Goal: Task Accomplishment & Management: Use online tool/utility

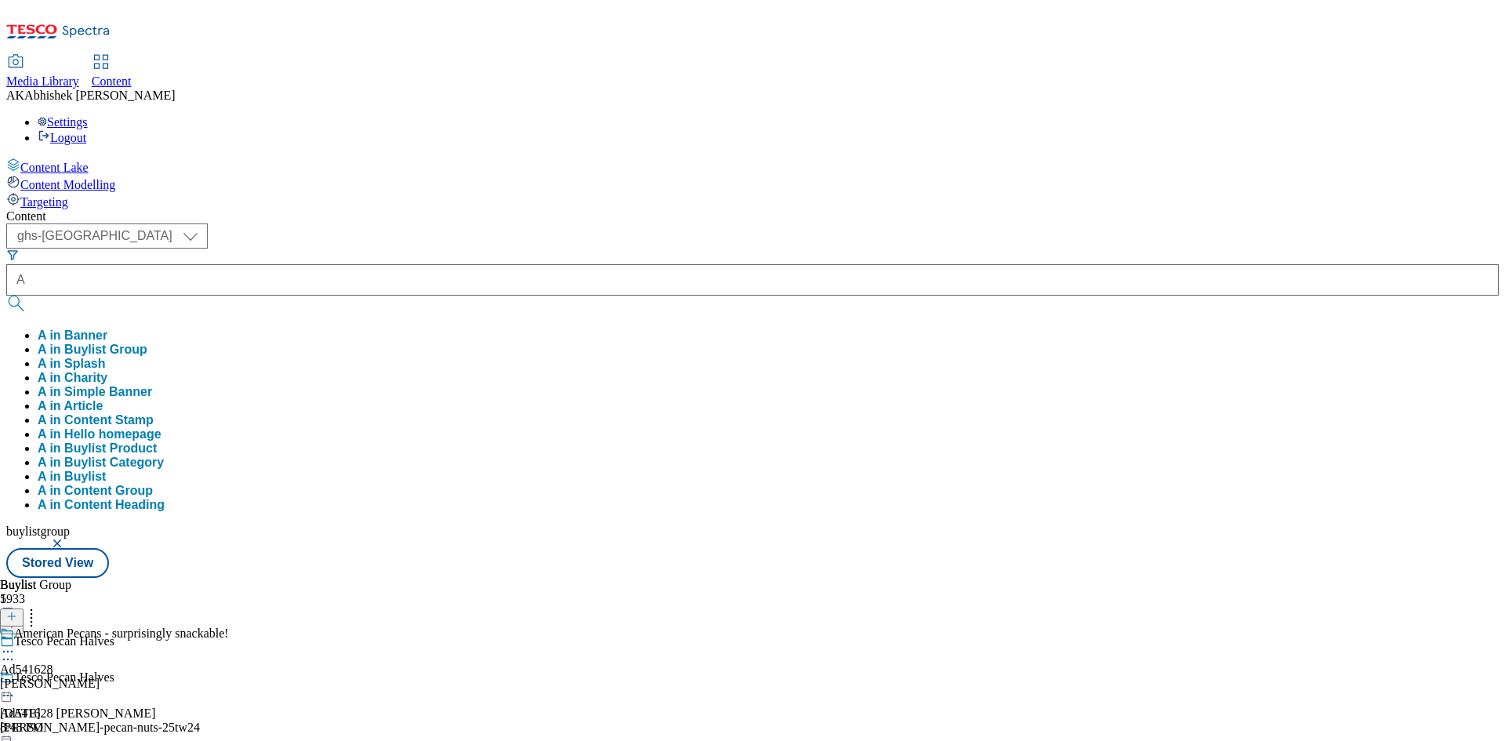
select select "ghs-uk"
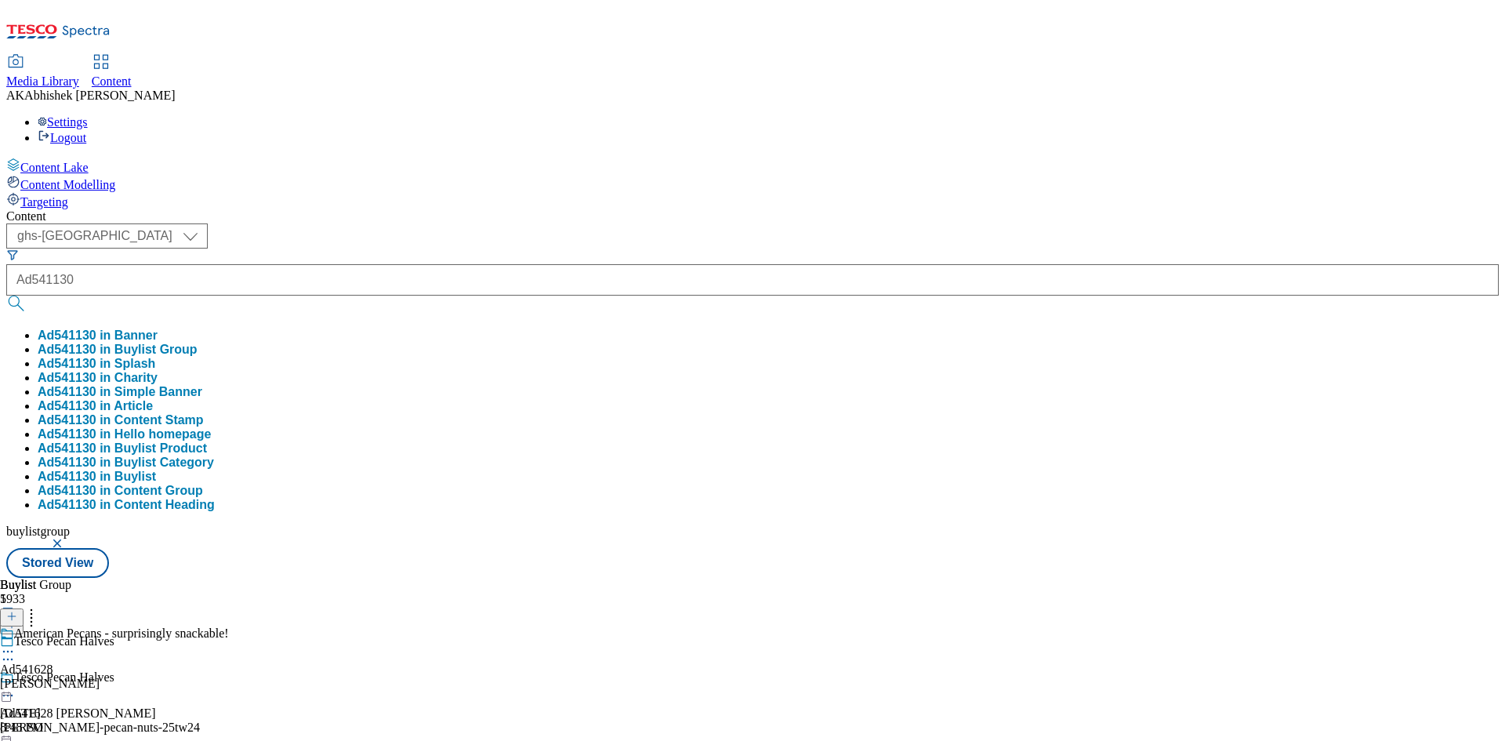
type input "Ad541130"
click at [6, 295] on button "submit" at bounding box center [17, 303] width 22 height 16
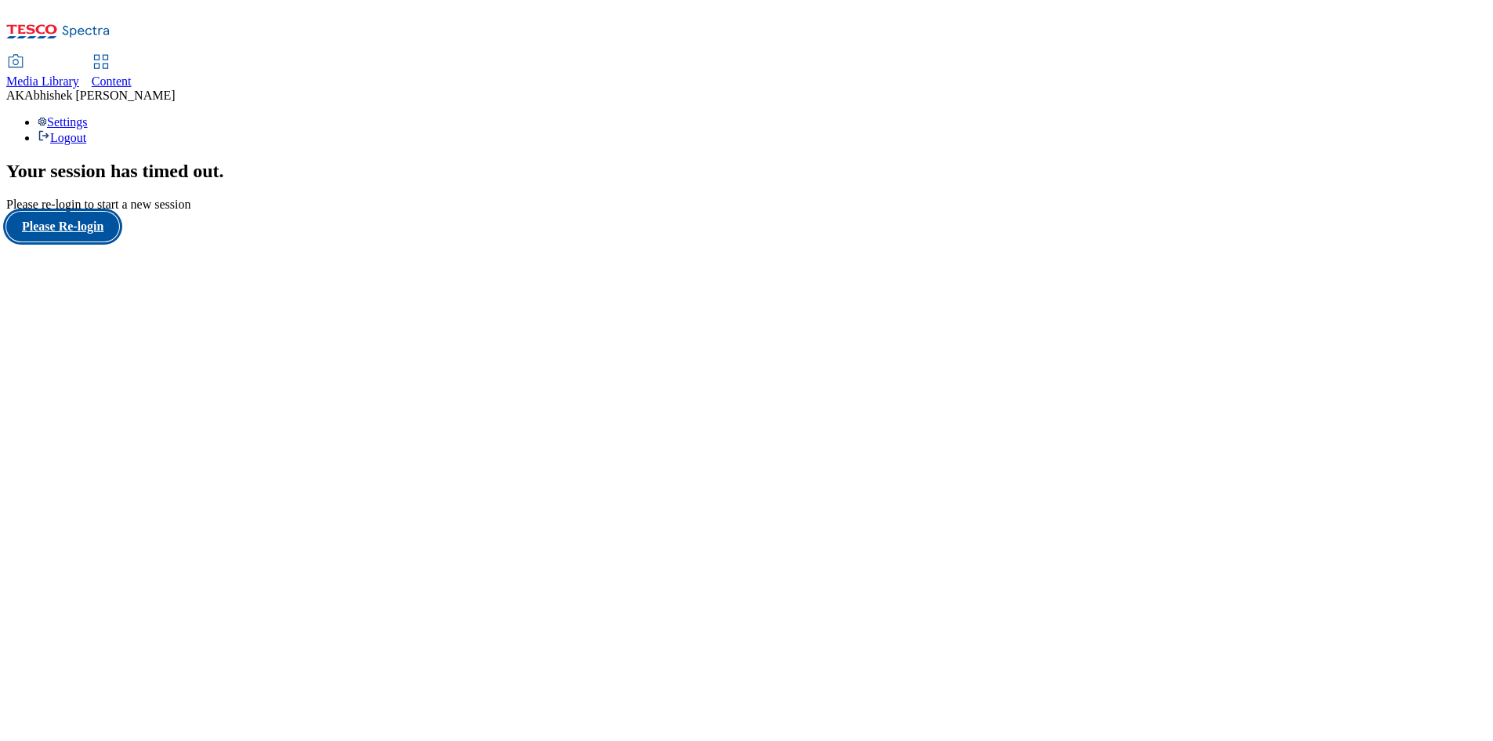
click at [109, 241] on button "Please Re-login" at bounding box center [62, 227] width 113 height 30
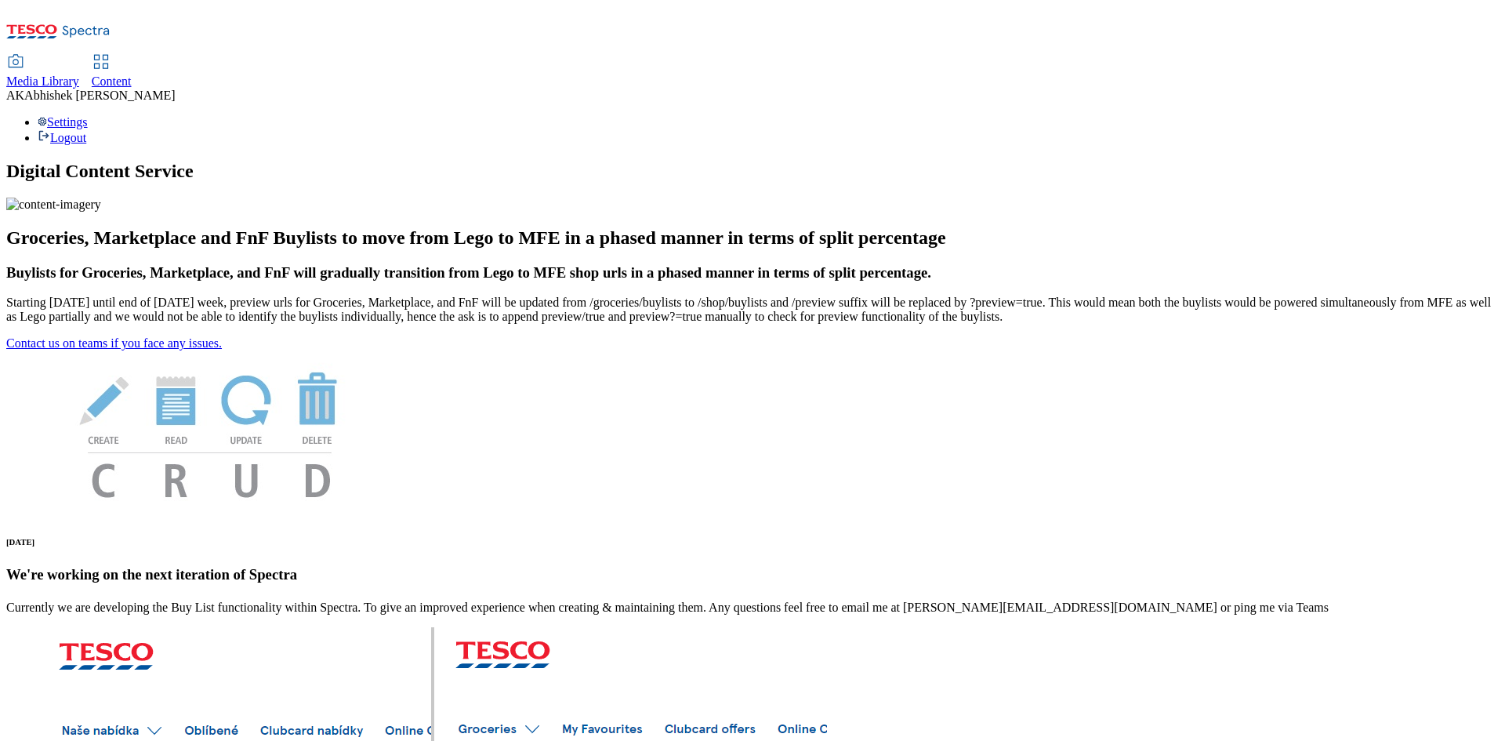
click at [132, 74] on span "Content" at bounding box center [112, 80] width 40 height 13
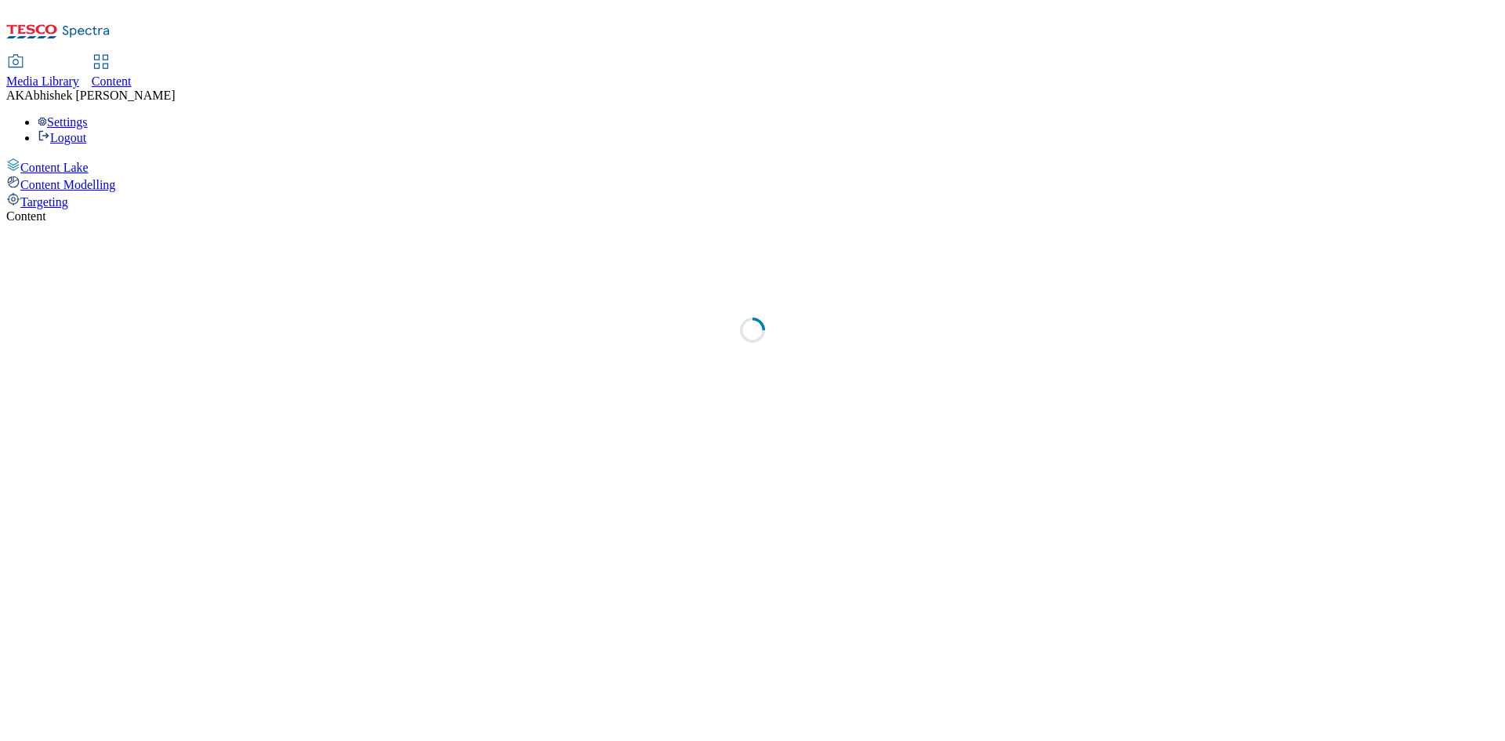
select select "ghs-[GEOGRAPHIC_DATA]"
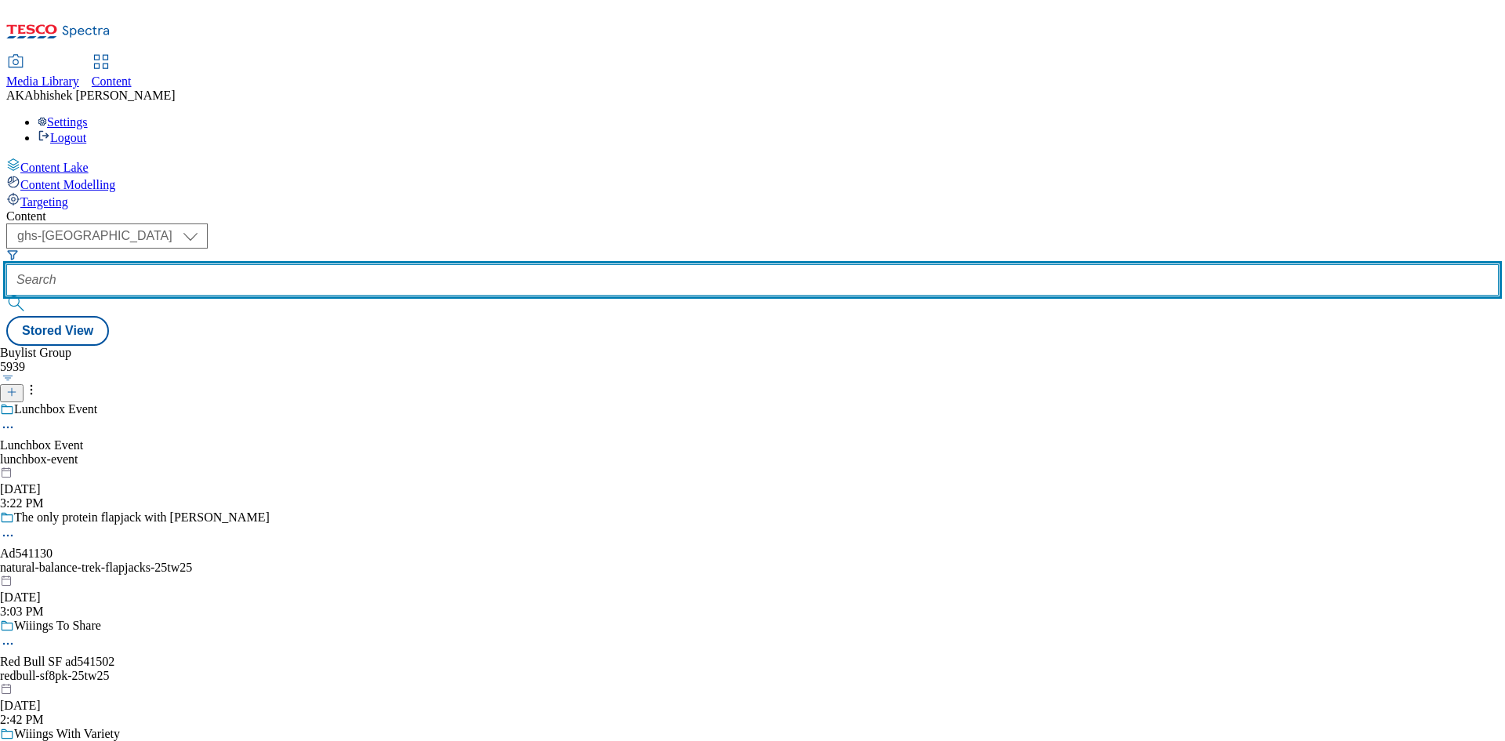
click at [357, 264] on input "text" at bounding box center [752, 279] width 1492 height 31
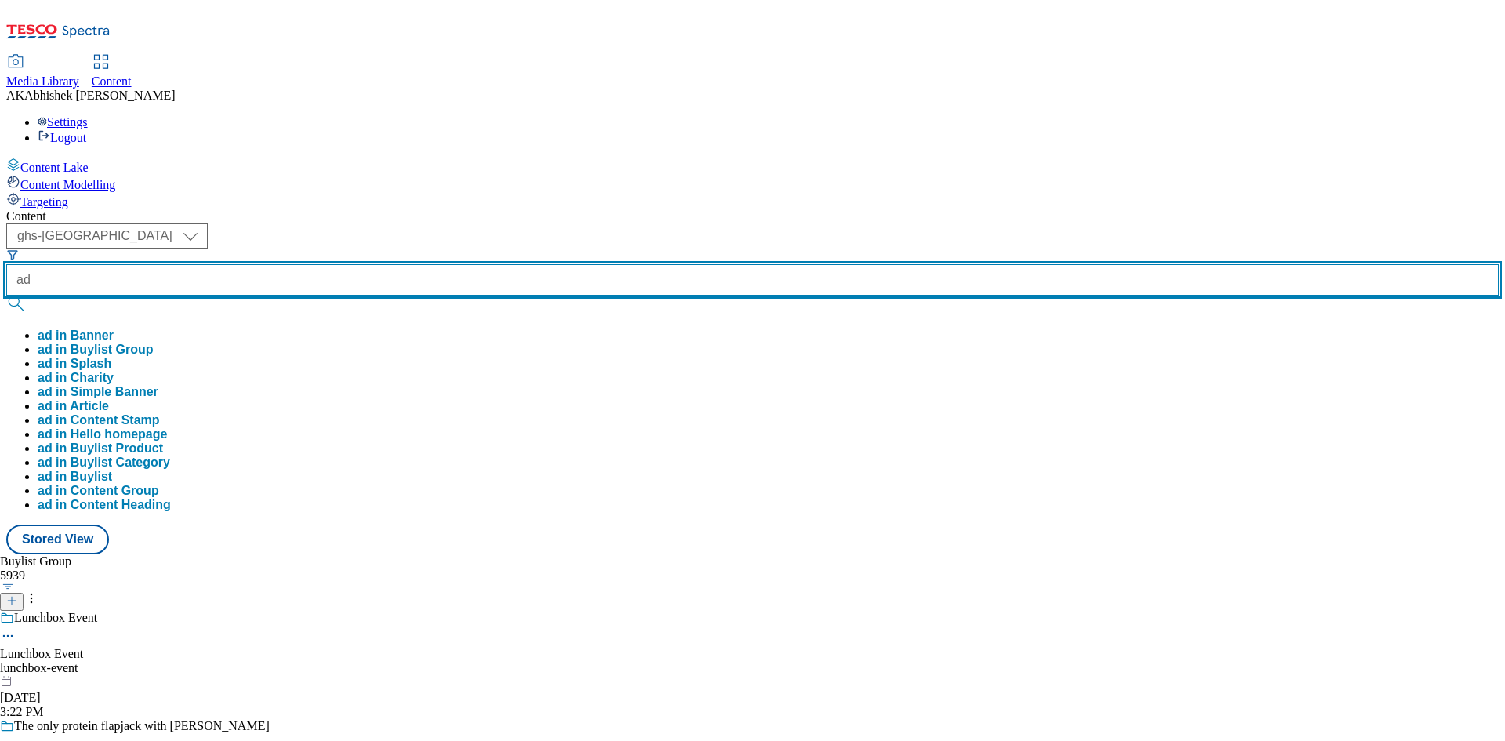
paste input "541130"
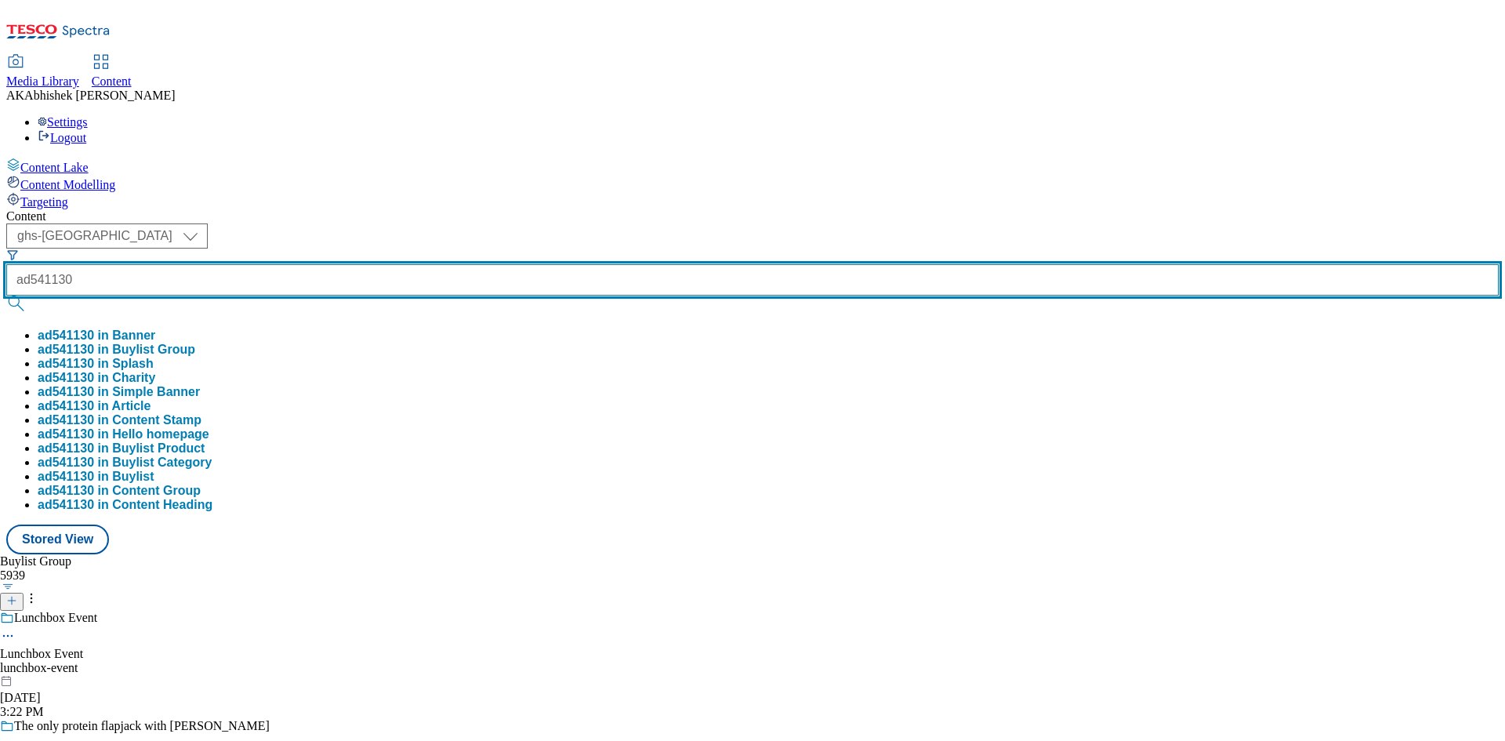
type input "ad541130"
click at [6, 295] on button "submit" at bounding box center [17, 303] width 22 height 16
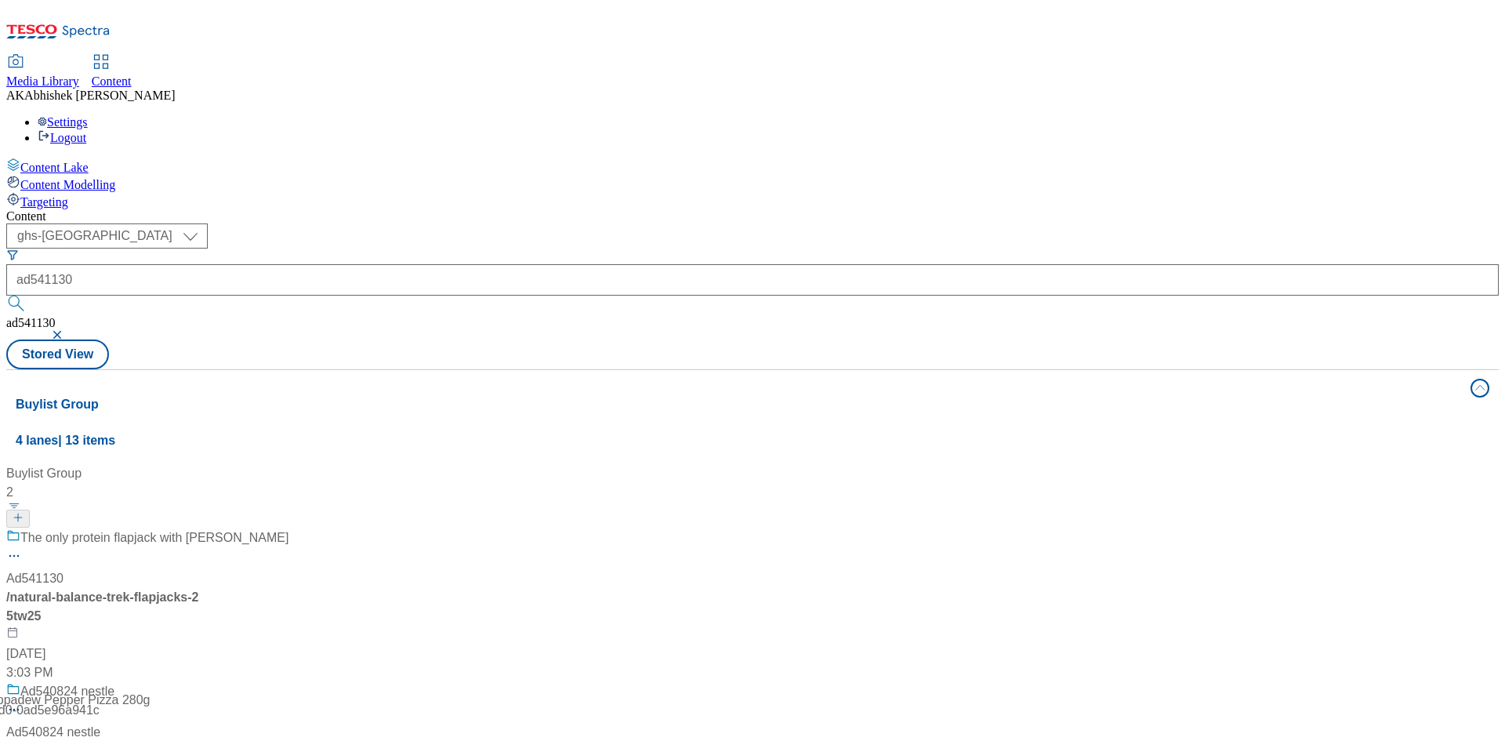
click at [770, 223] on div "( optional ) ghs-roi ghs-uk ghs-uk ad541130 ad541130 Stored View" at bounding box center [752, 296] width 1492 height 146
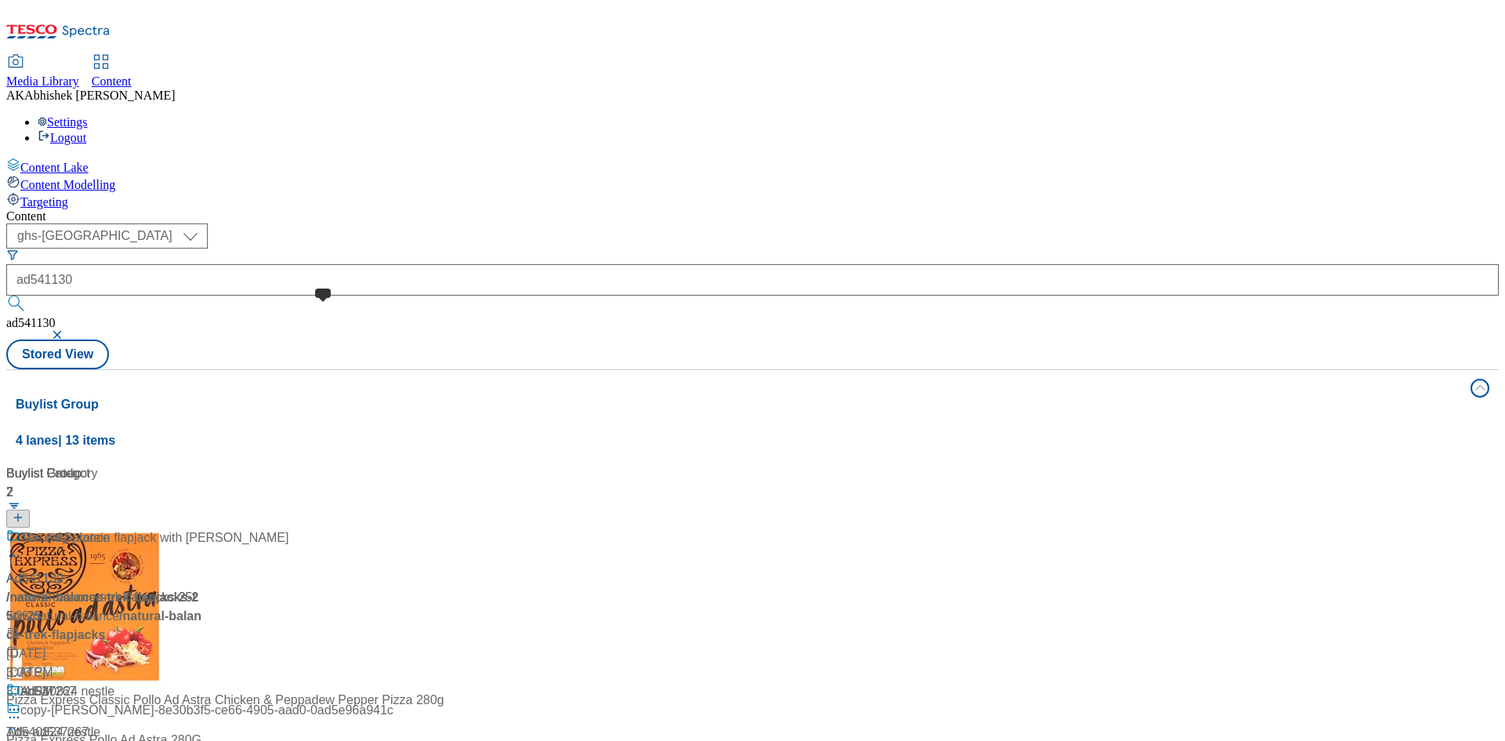
click at [20, 528] on span at bounding box center [20, 538] width 0 height 20
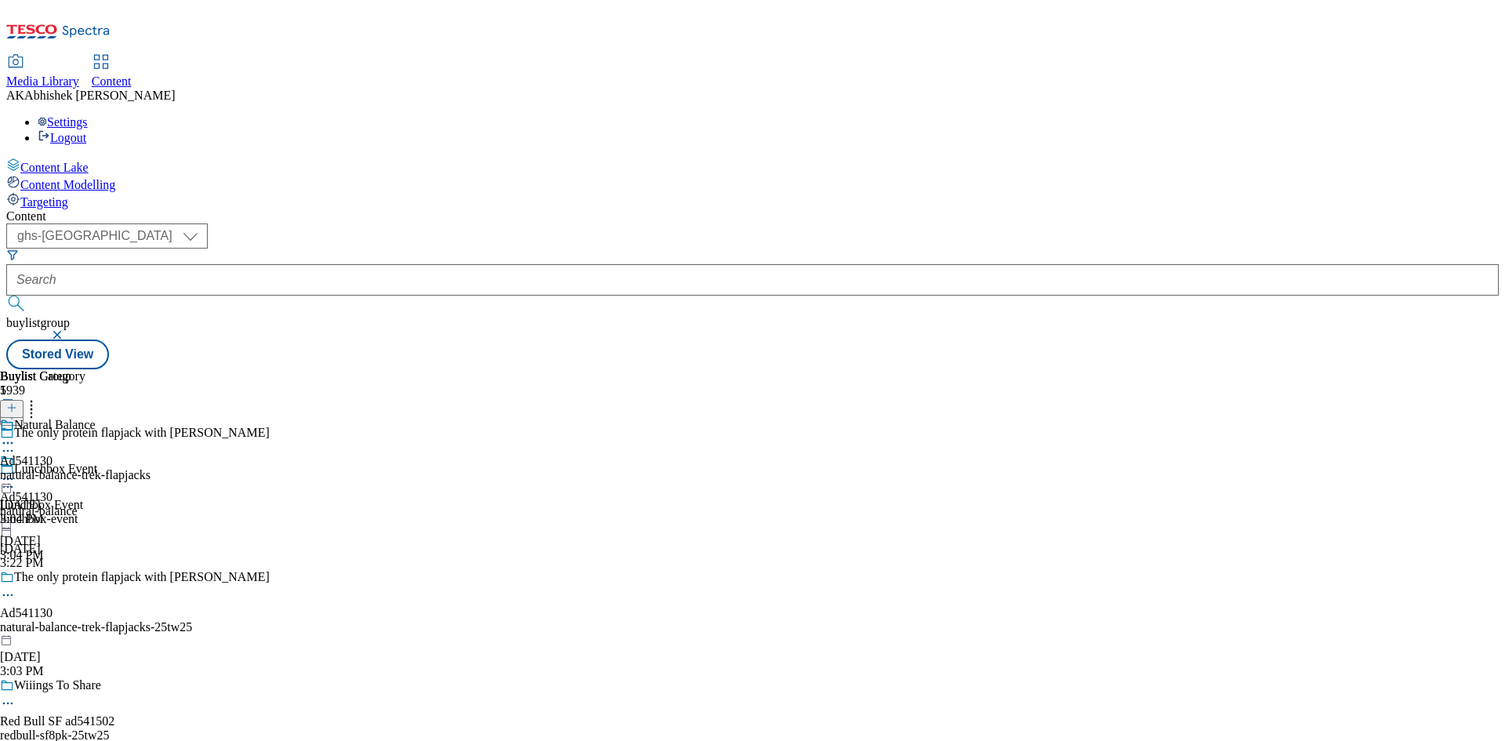
click at [5, 594] on circle at bounding box center [4, 595] width 2 height 2
click at [73, 618] on button "Edit" at bounding box center [52, 627] width 42 height 18
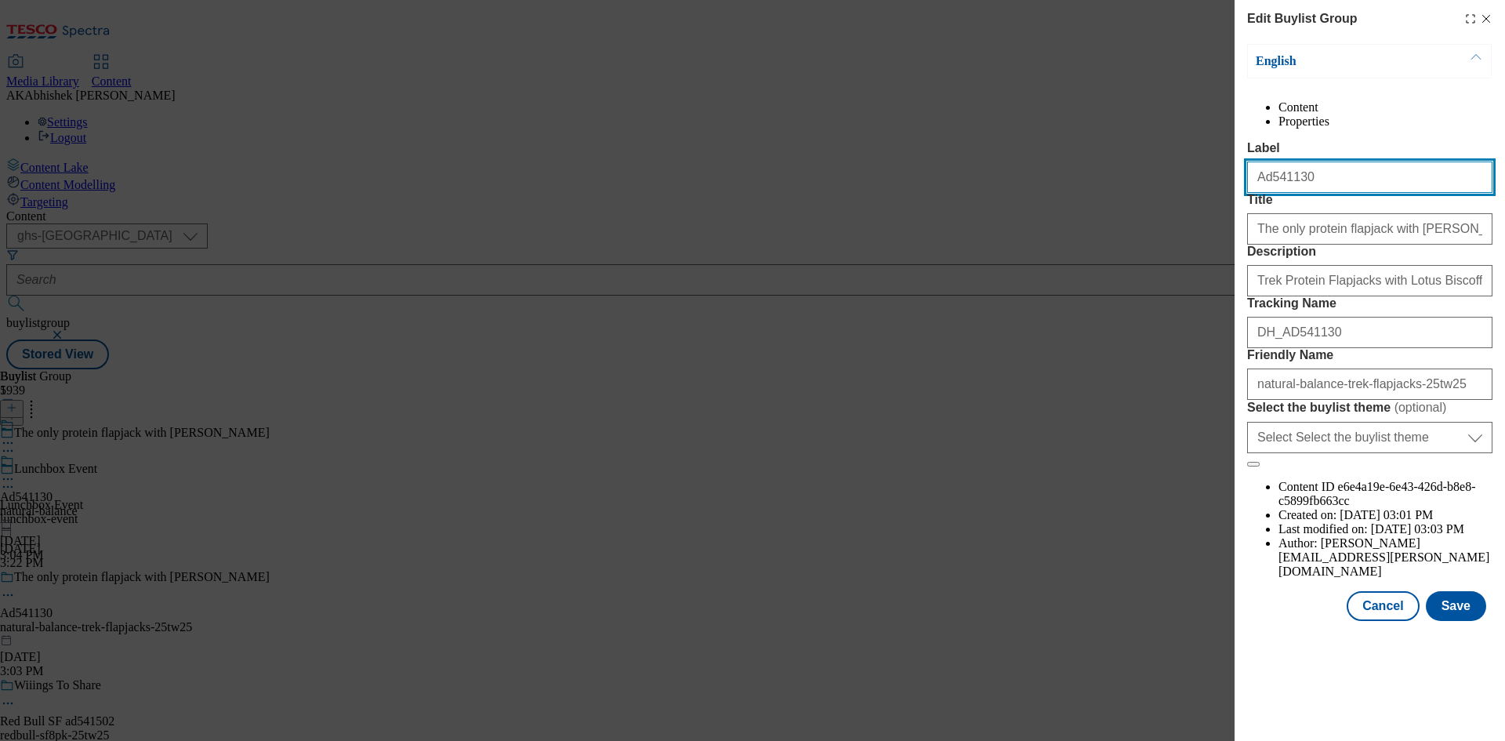
click at [1324, 193] on input "Ad541130" at bounding box center [1369, 176] width 245 height 31
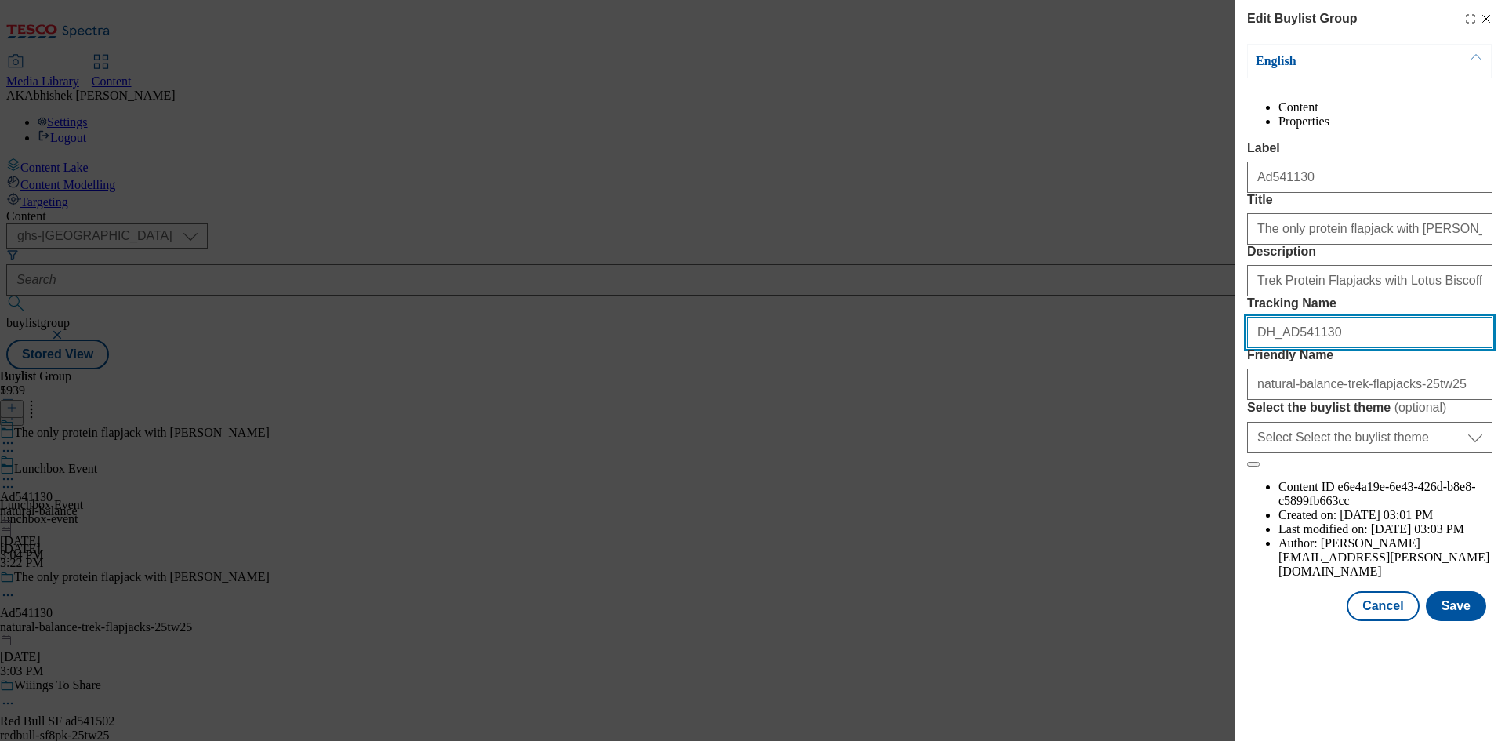
click at [1347, 348] on input "DH_AD541130" at bounding box center [1369, 332] width 245 height 31
drag, startPoint x: 1374, startPoint y: 444, endPoint x: 1054, endPoint y: 436, distance: 319.9
click at [1049, 437] on div "Edit Buylist Group English Content Properties Label Ad541130 Title The only pro…" at bounding box center [752, 370] width 1505 height 741
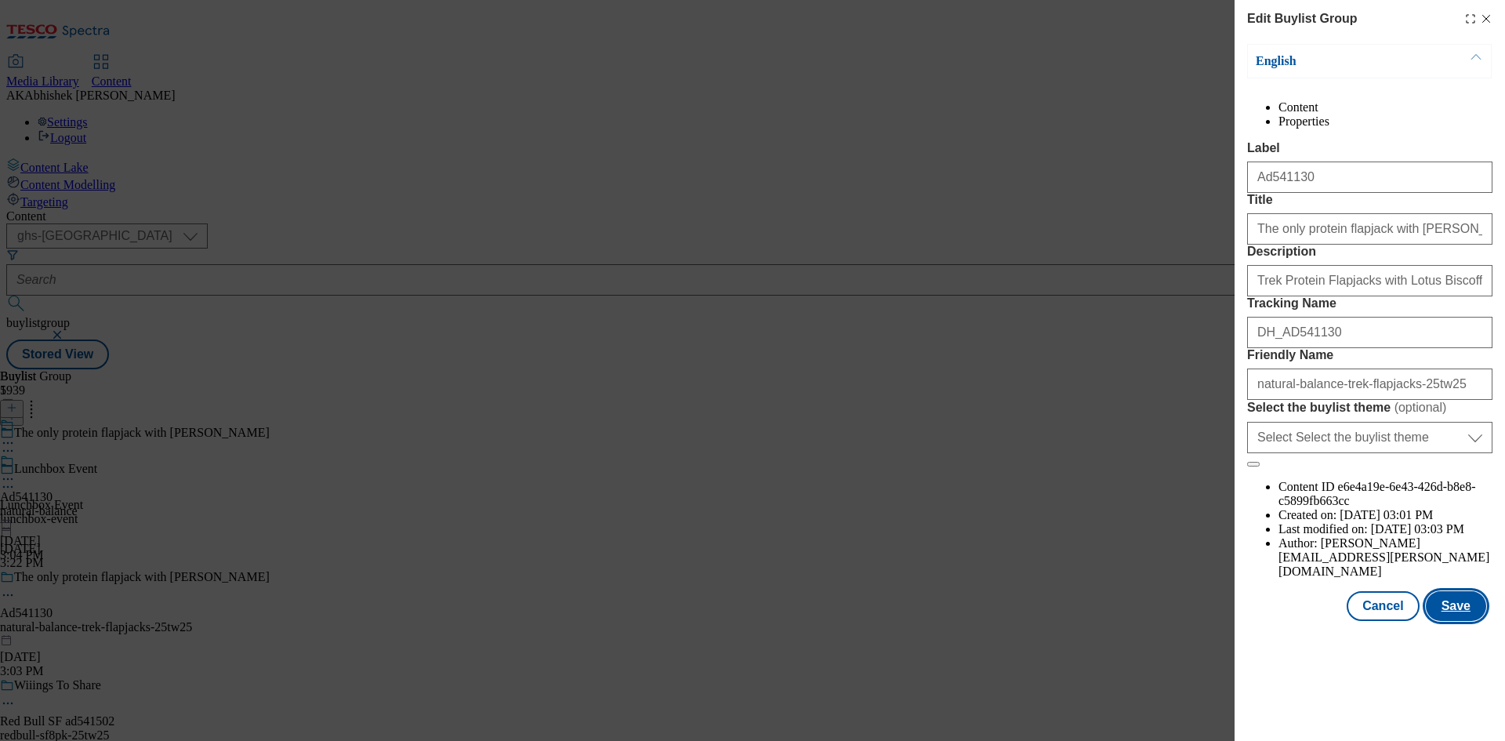
click at [1462, 621] on button "Save" at bounding box center [1456, 606] width 60 height 30
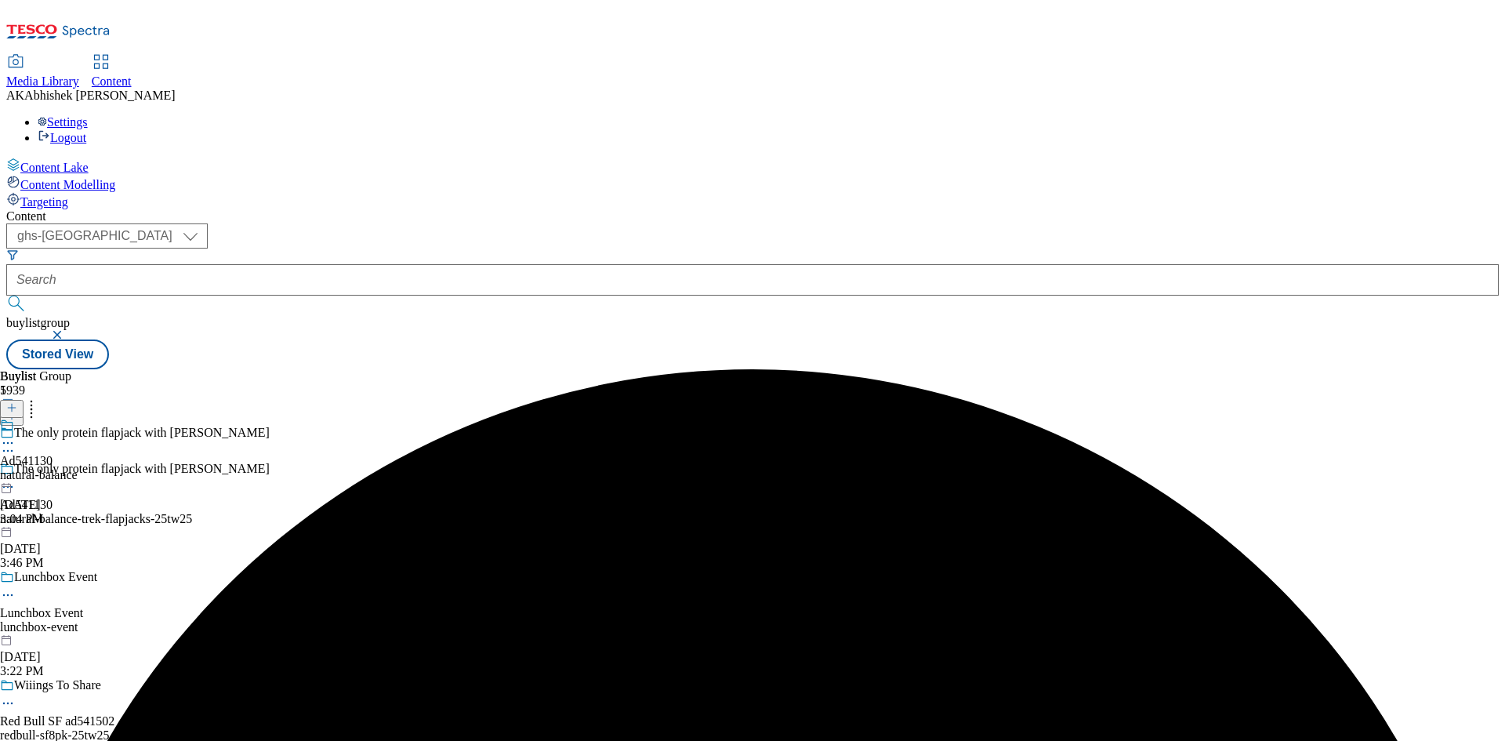
click at [16, 435] on icon at bounding box center [8, 443] width 16 height 16
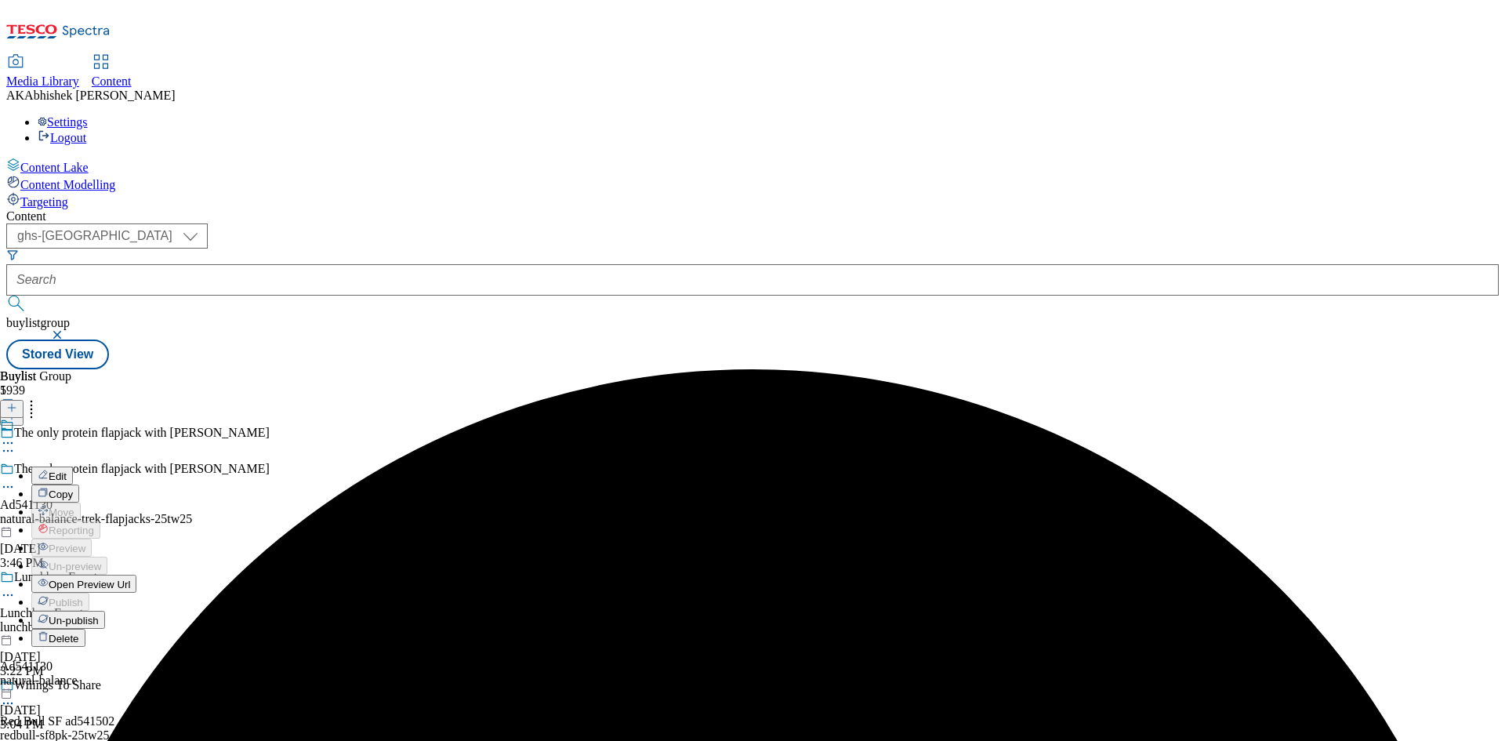
click at [67, 470] on span "Edit" at bounding box center [58, 476] width 18 height 12
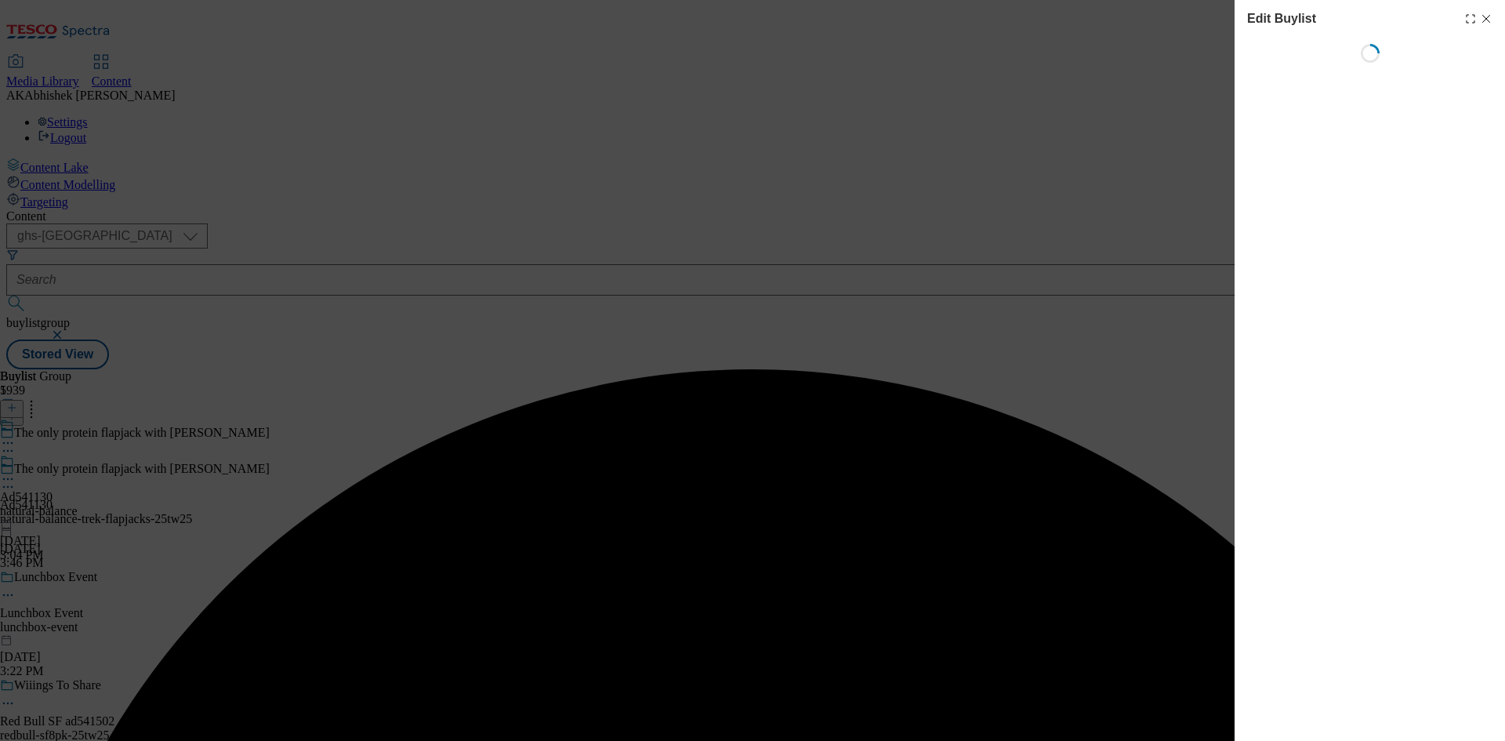
select select "tactical"
select select "supplier funded short term 1-3 weeks"
select select "dunnhumby"
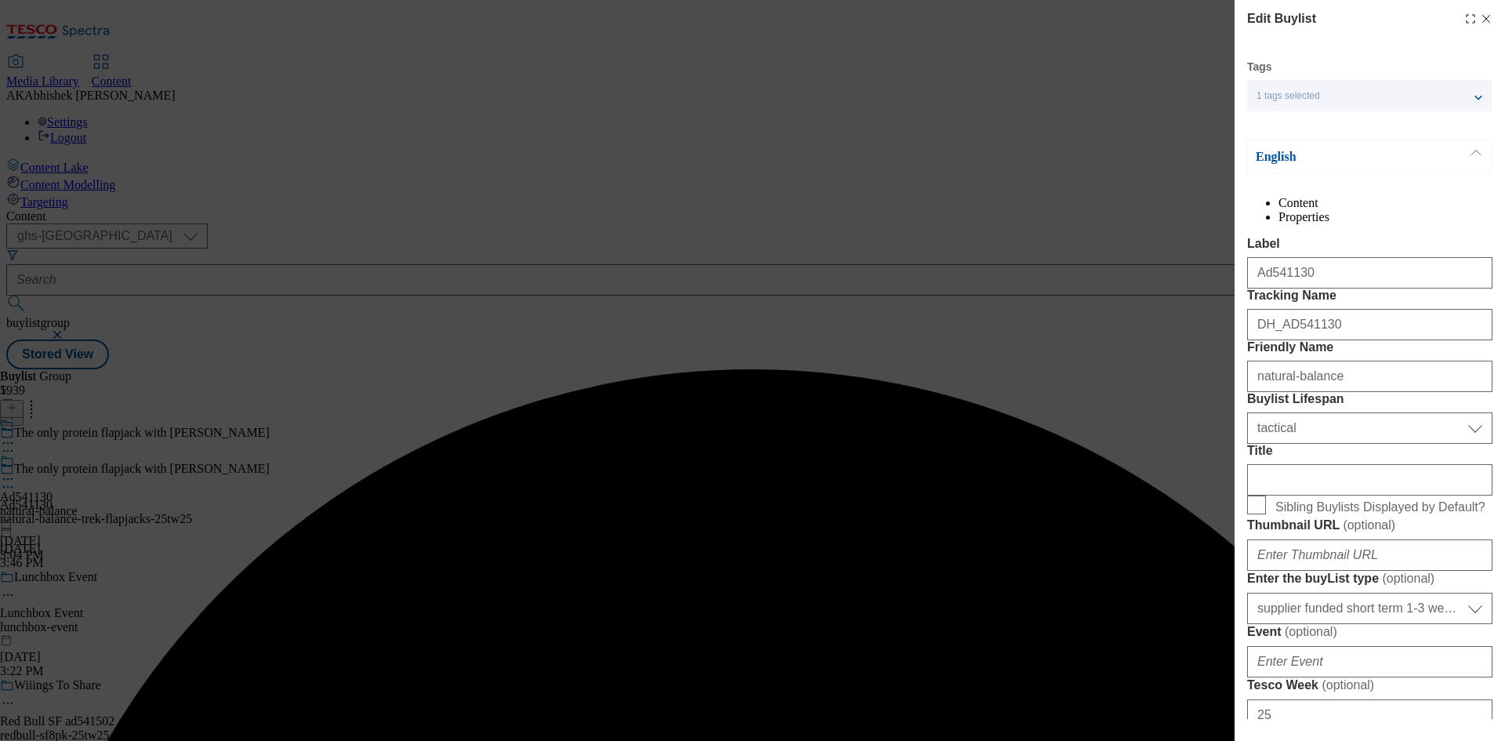
select select "Banner"
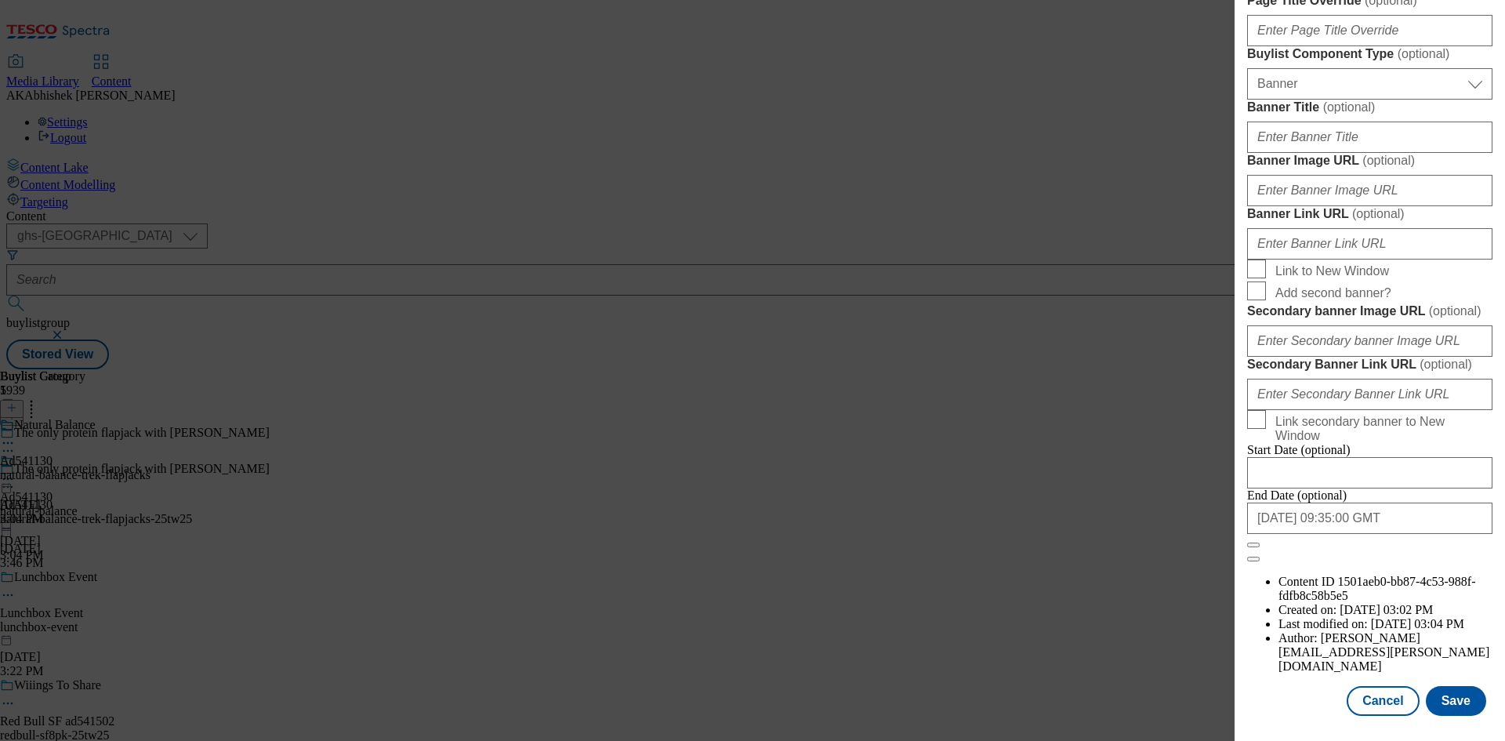
scroll to position [1539, 0]
click at [1463, 703] on button "Save" at bounding box center [1456, 701] width 60 height 30
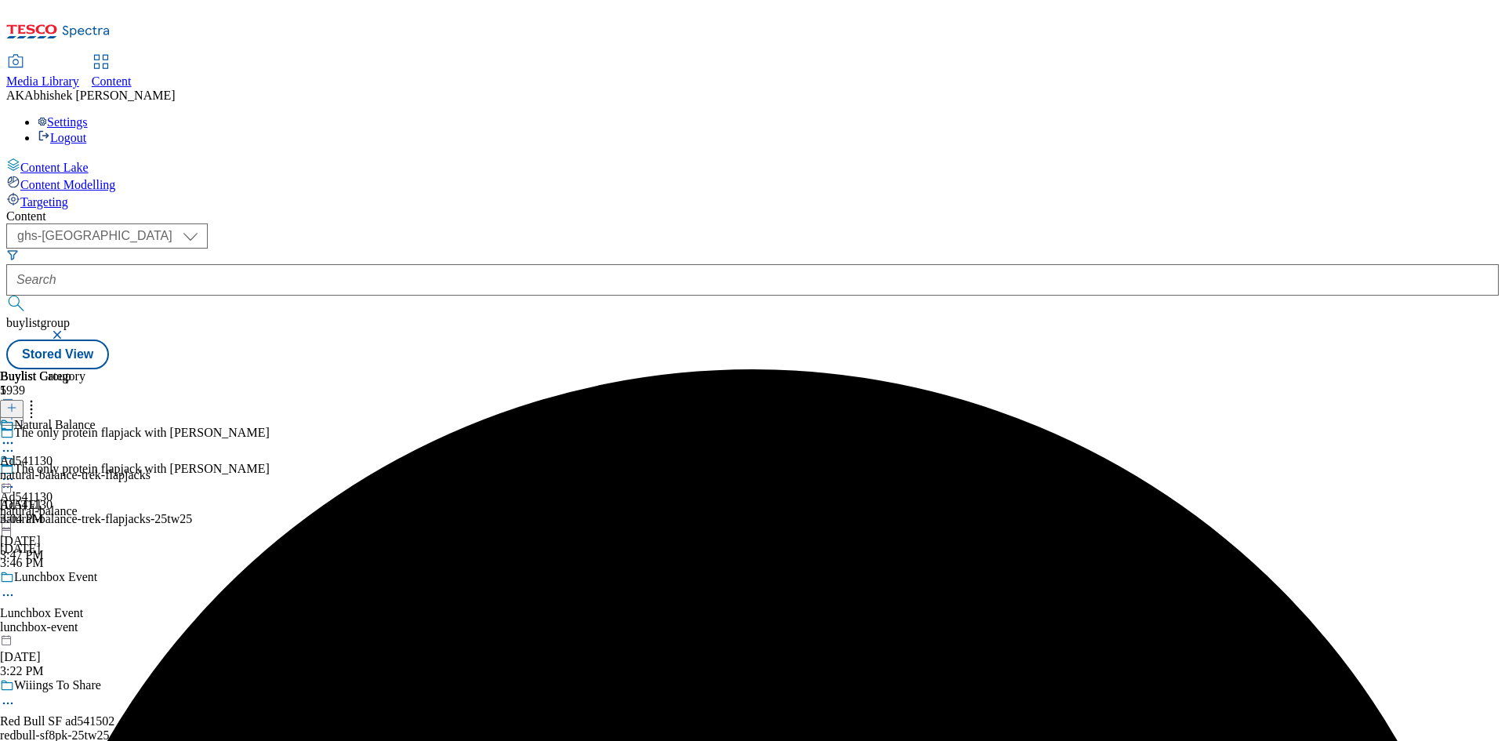
click at [16, 435] on icon at bounding box center [8, 443] width 16 height 16
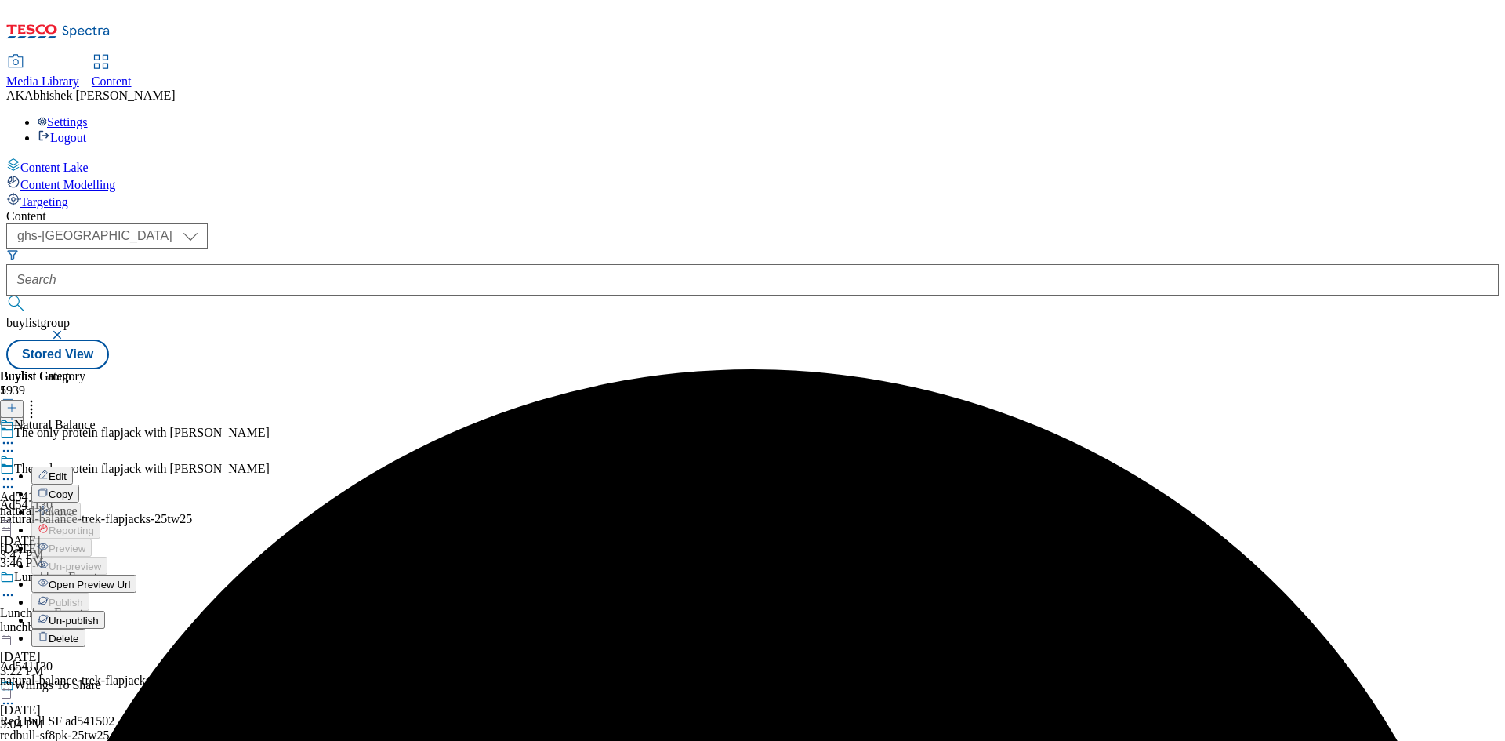
click at [67, 470] on span "Edit" at bounding box center [58, 476] width 18 height 12
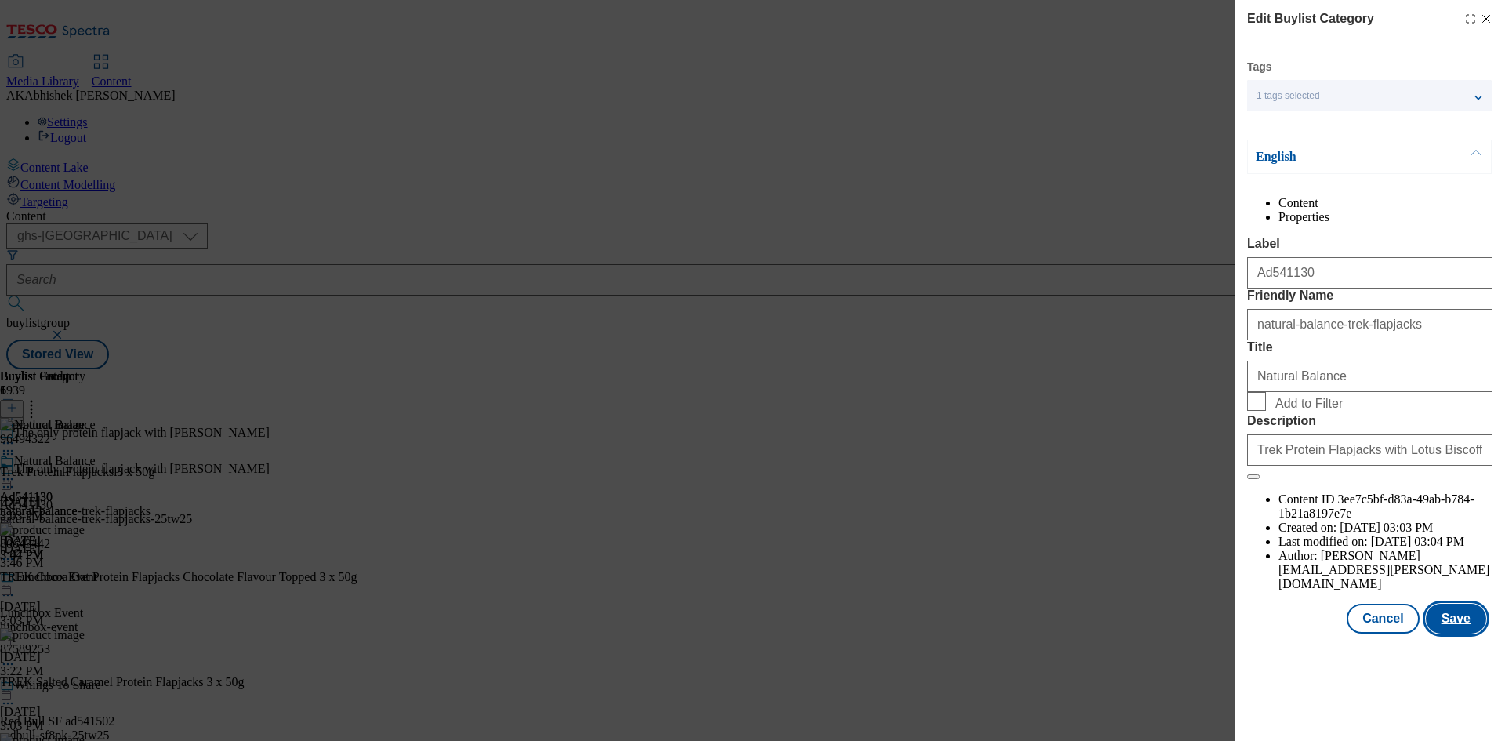
click at [1459, 633] on button "Save" at bounding box center [1456, 618] width 60 height 30
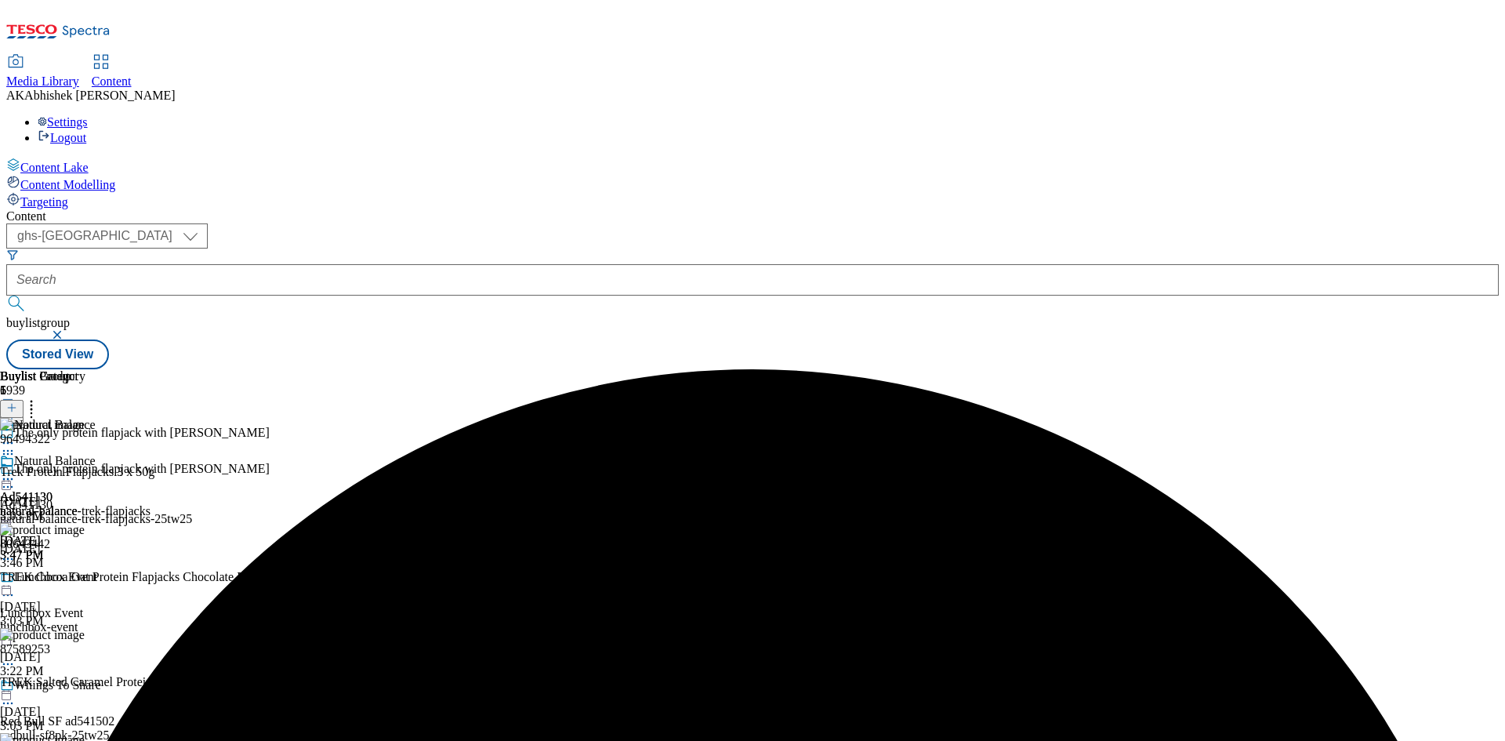
click at [9, 478] on circle at bounding box center [8, 479] width 2 height 2
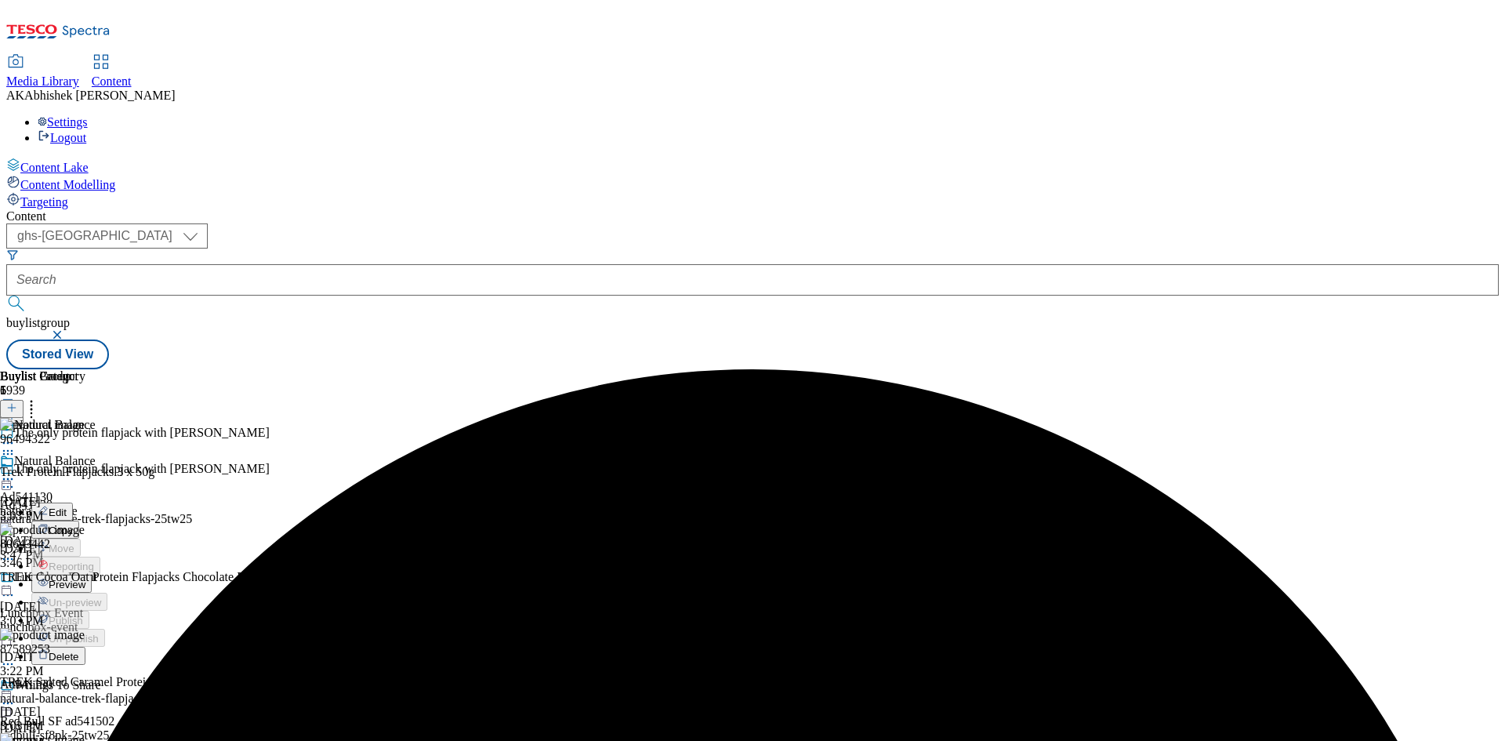
click at [85, 578] on span "Preview" at bounding box center [67, 584] width 37 height 12
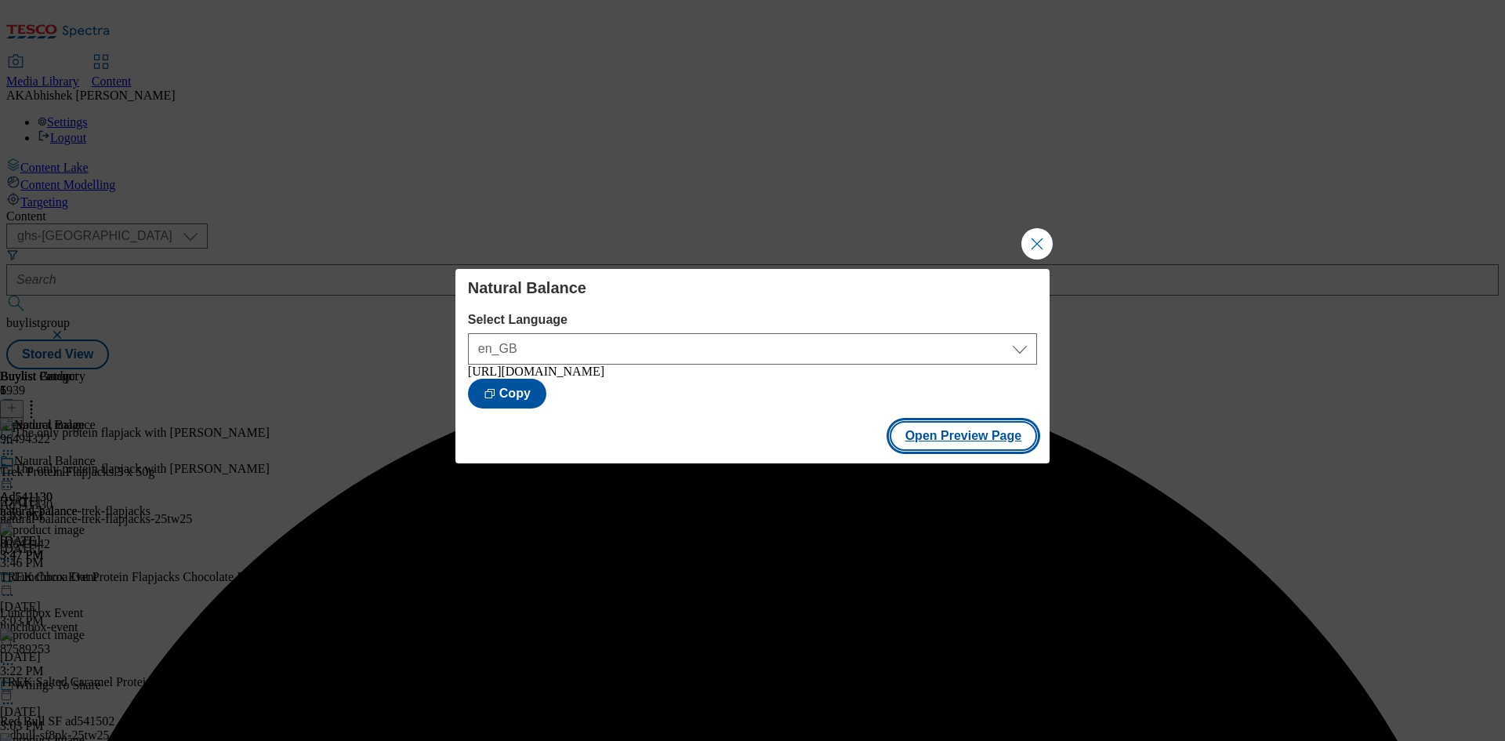
click at [976, 435] on button "Open Preview Page" at bounding box center [964, 436] width 148 height 30
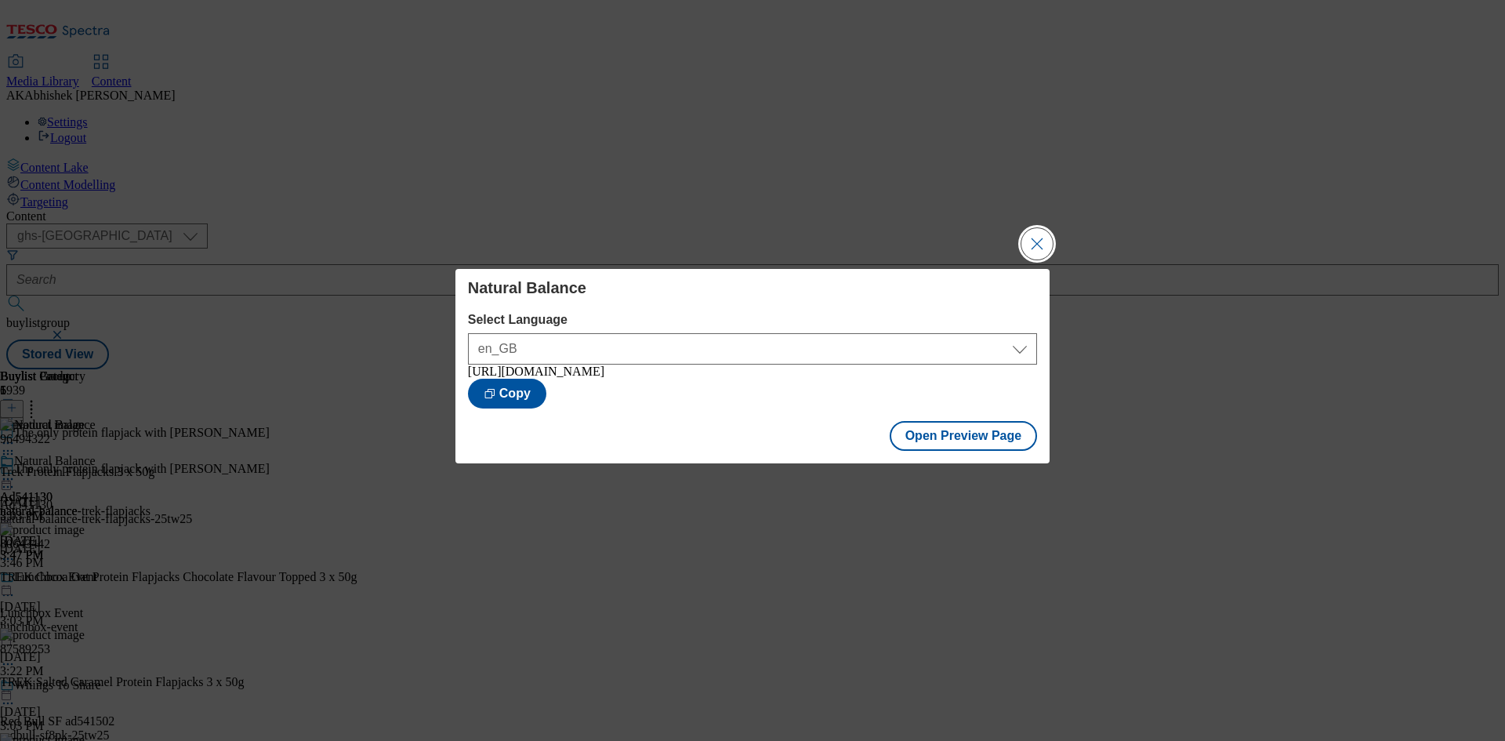
click at [1042, 237] on button "Close Modal" at bounding box center [1036, 243] width 31 height 31
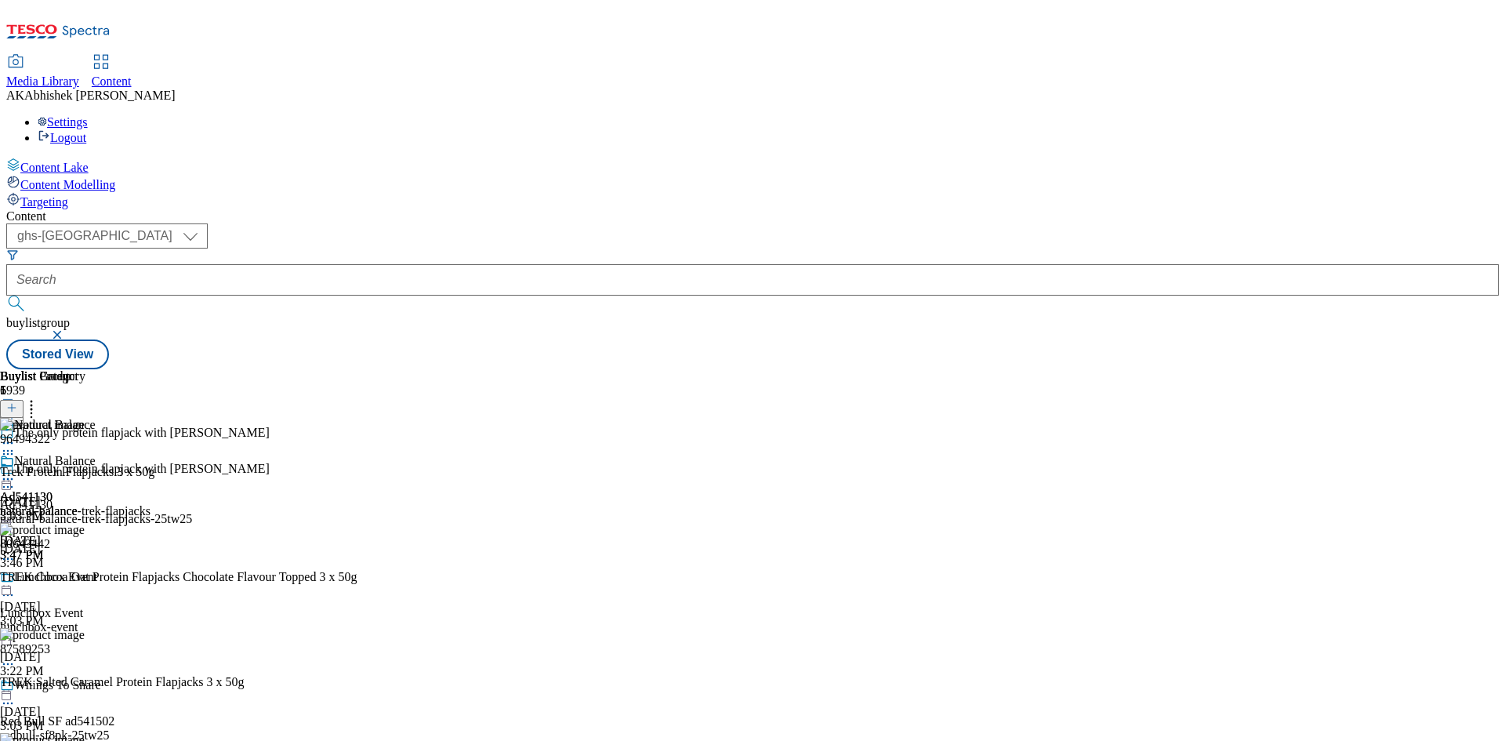
click at [16, 471] on icon at bounding box center [8, 479] width 16 height 16
click at [83, 632] on span "Publish" at bounding box center [66, 638] width 34 height 12
